Goal: Information Seeking & Learning: Learn about a topic

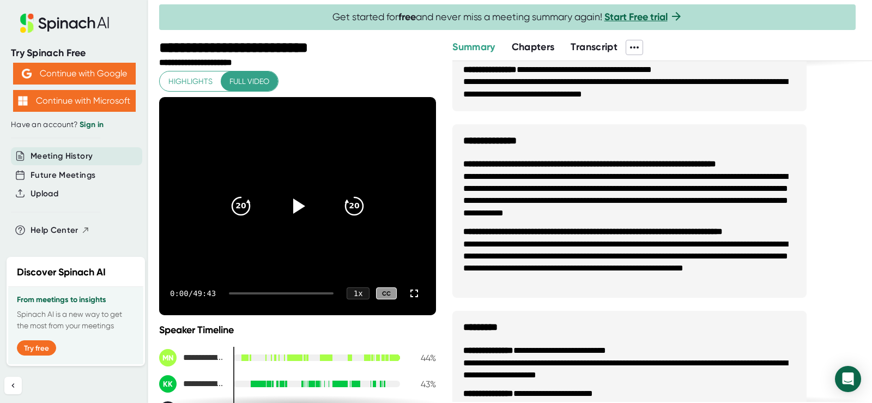
scroll to position [683, 0]
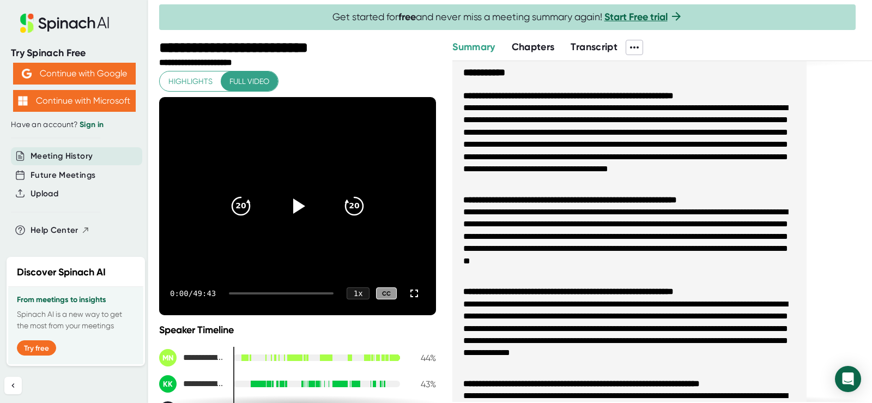
scroll to position [0, 0]
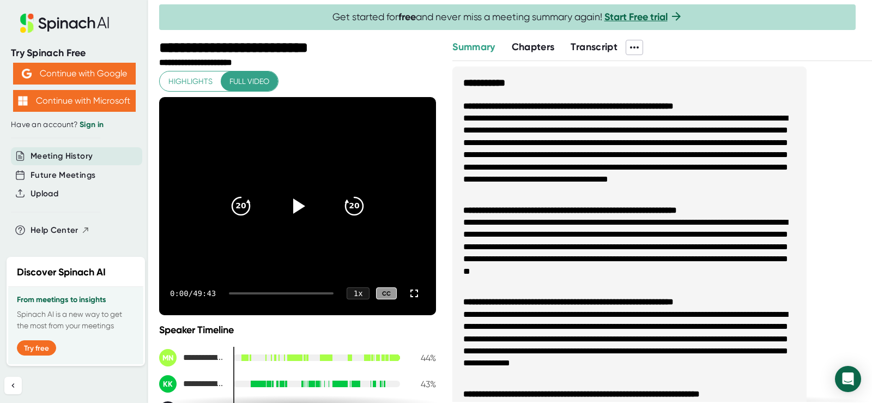
click at [551, 50] on span "Chapters" at bounding box center [533, 47] width 43 height 12
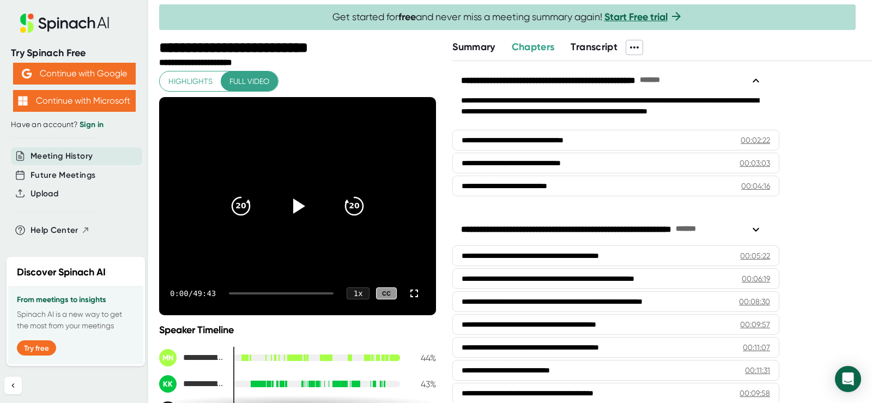
click at [615, 49] on span "Transcript" at bounding box center [593, 47] width 47 height 12
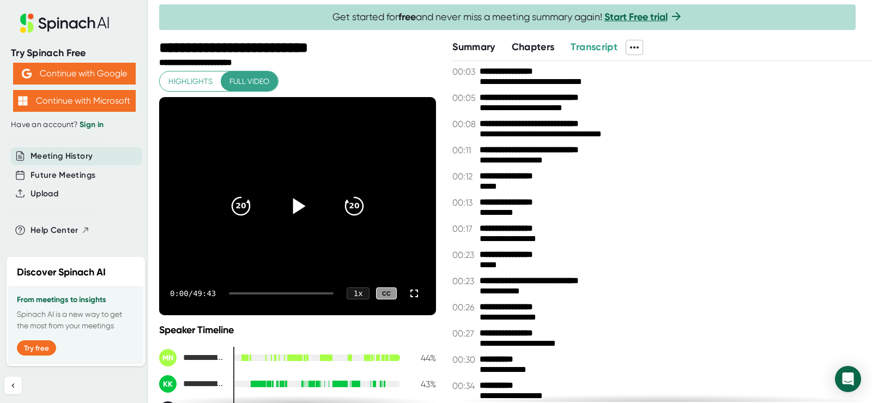
click at [293, 211] on icon at bounding box center [299, 206] width 13 height 16
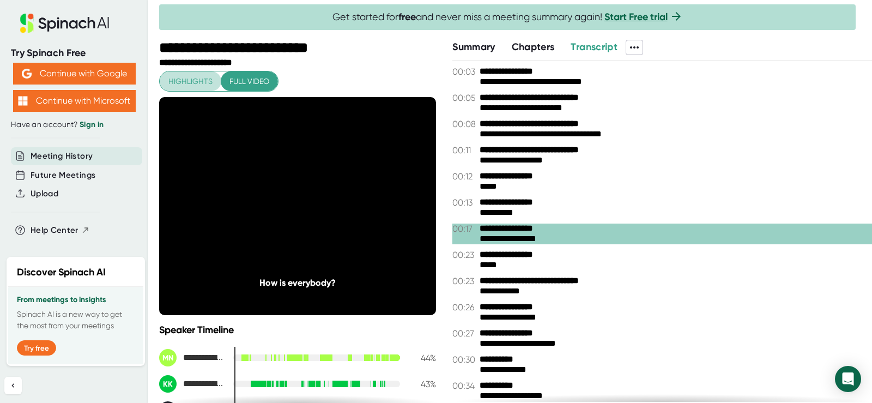
click at [209, 82] on span "Highlights" at bounding box center [190, 82] width 44 height 14
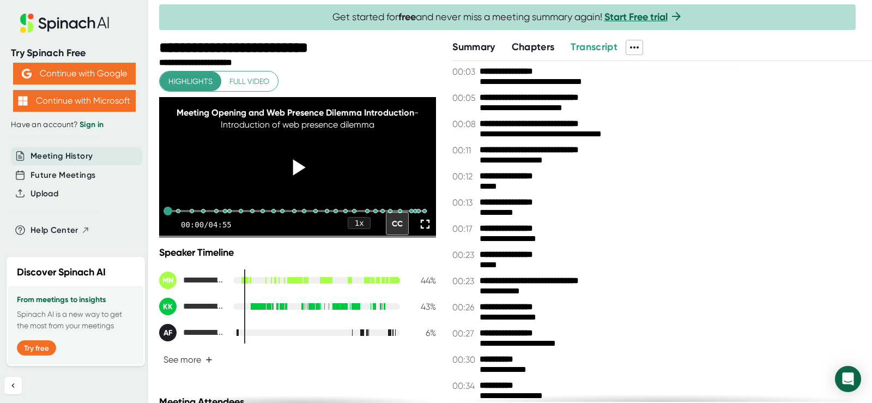
click at [298, 175] on icon at bounding box center [299, 167] width 13 height 16
